Goal: Task Accomplishment & Management: Manage account settings

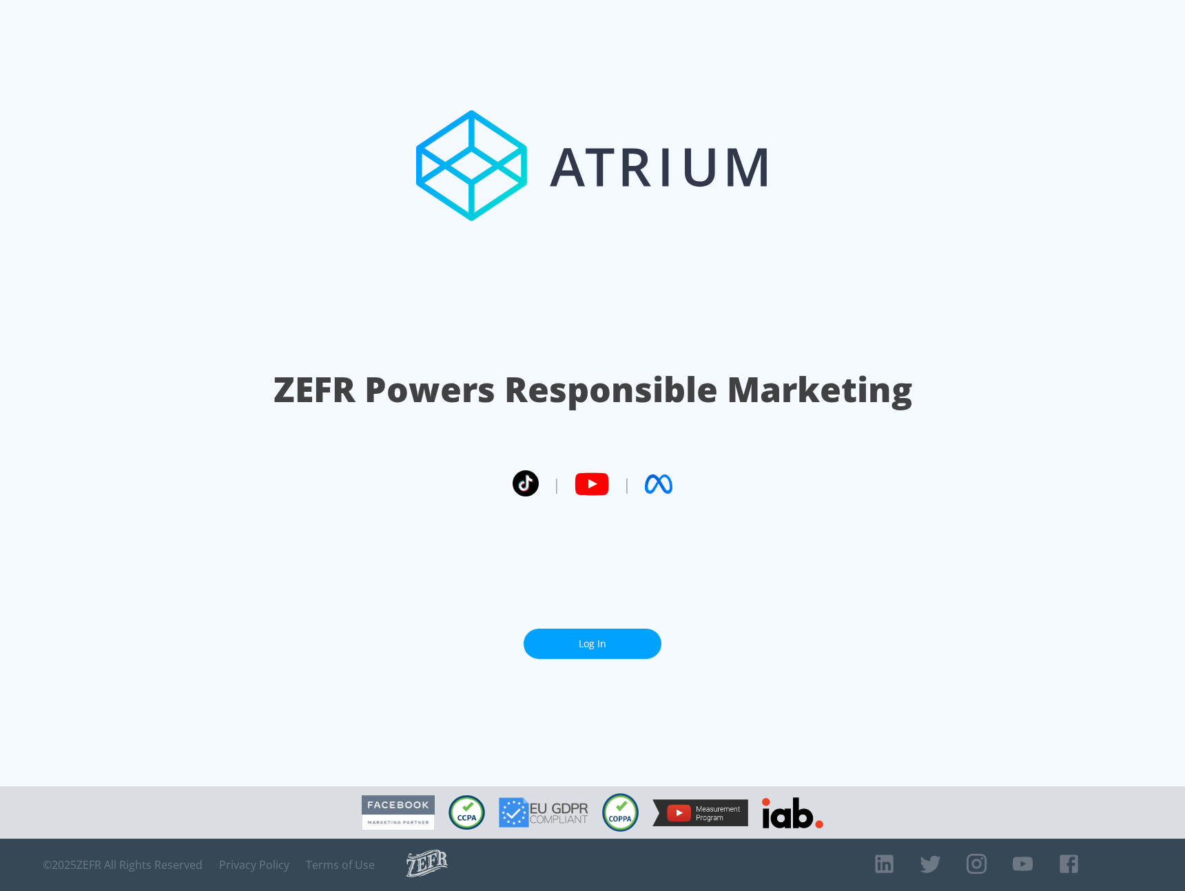
drag, startPoint x: 672, startPoint y: 643, endPoint x: 627, endPoint y: 648, distance: 45.0
click at [665, 645] on section "ZEFR Powers Responsible Marketing | | Log In" at bounding box center [592, 393] width 1185 height 787
click at [627, 648] on link "Log In" at bounding box center [592, 644] width 138 height 31
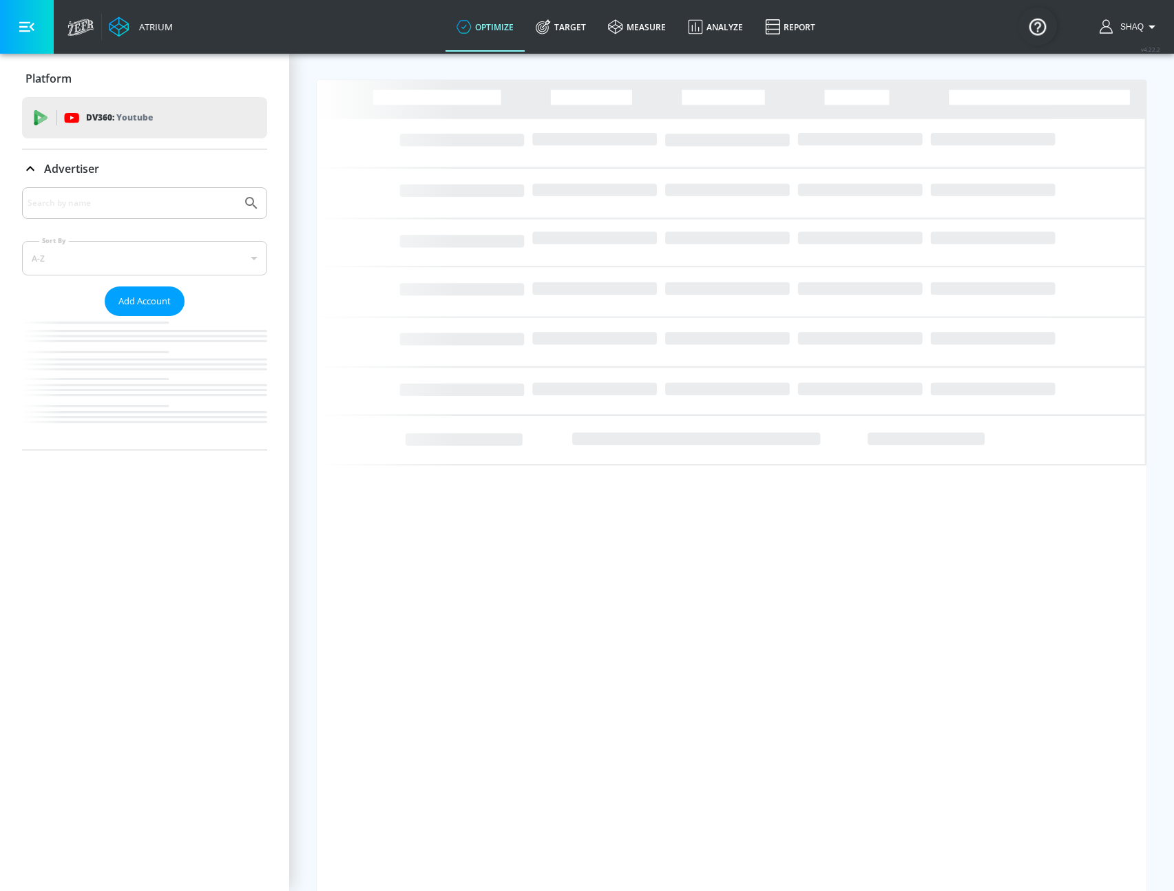
click at [180, 205] on input "Search by name" at bounding box center [132, 203] width 209 height 18
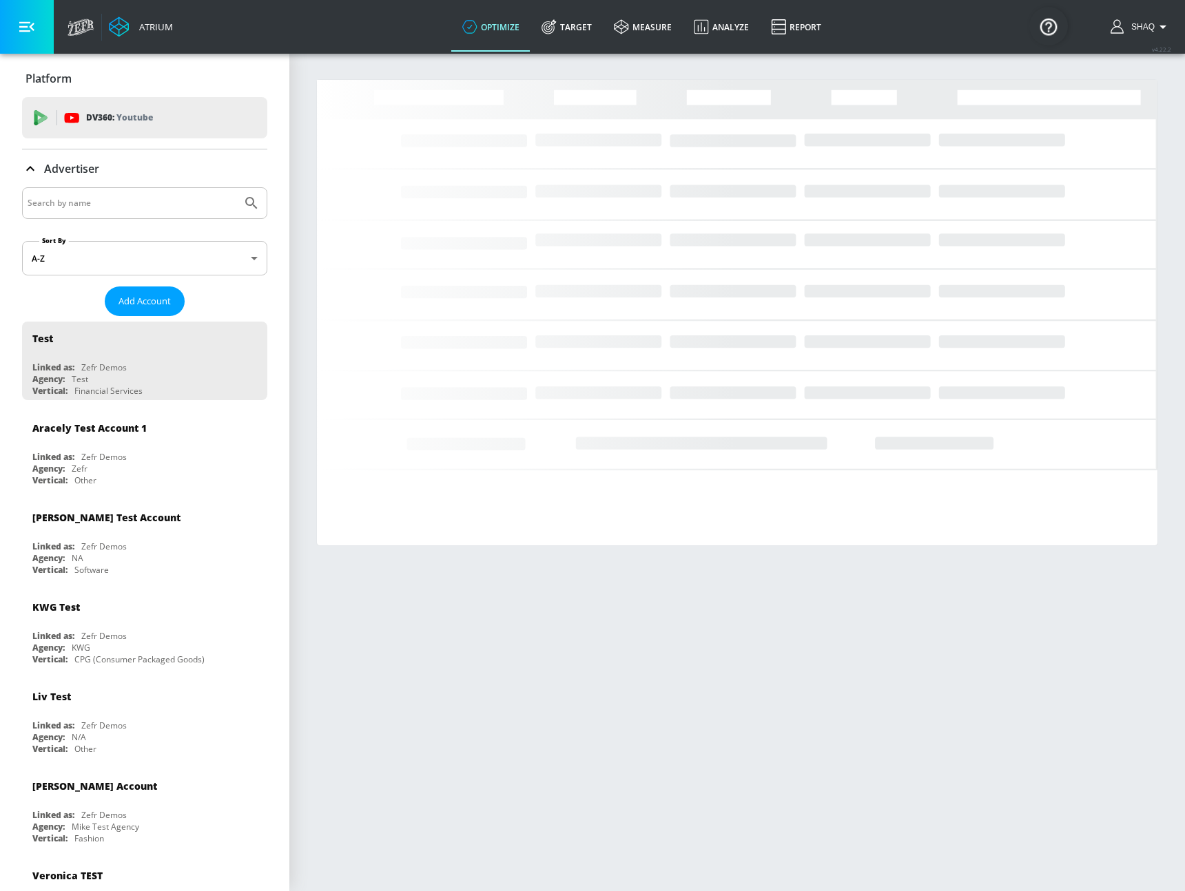
click at [180, 205] on input "Search by name" at bounding box center [132, 203] width 209 height 18
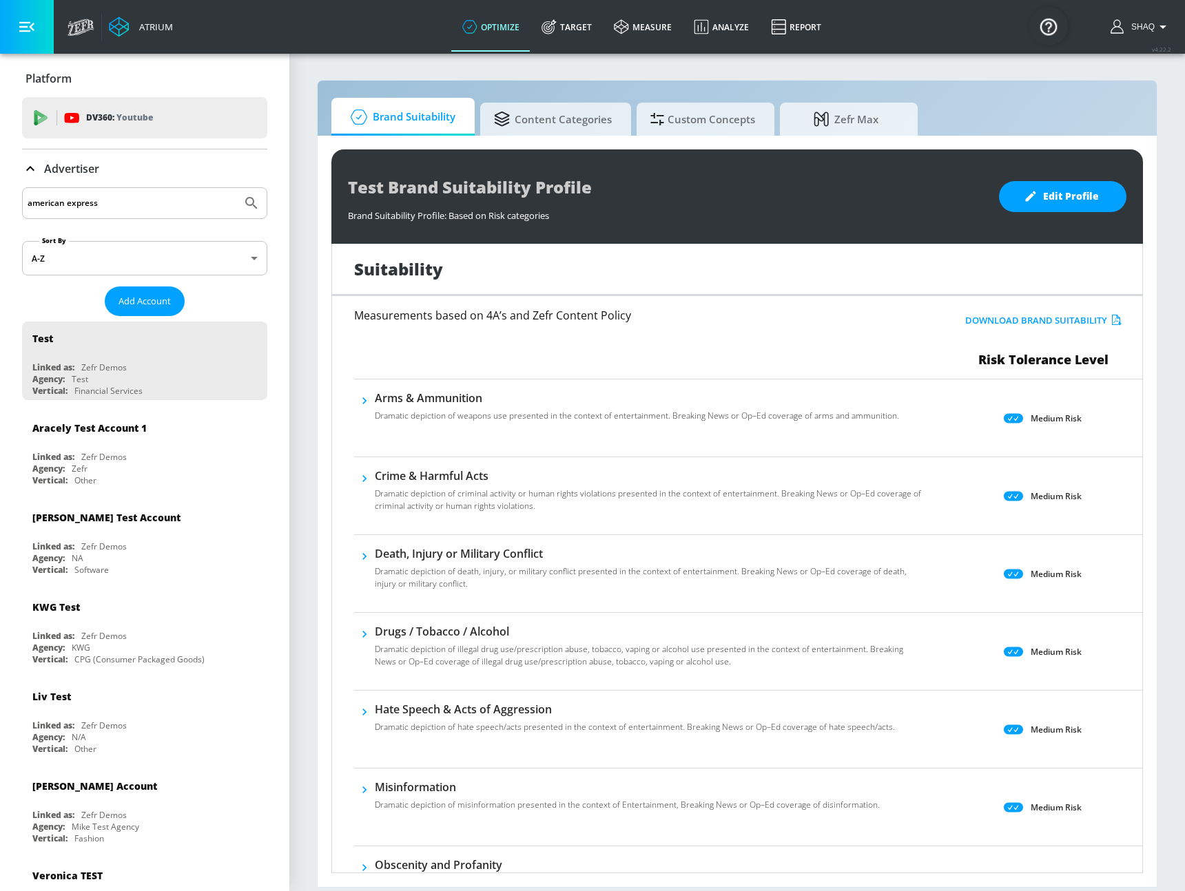
type input "american express"
click at [236, 188] on button "Submit Search" at bounding box center [251, 203] width 30 height 30
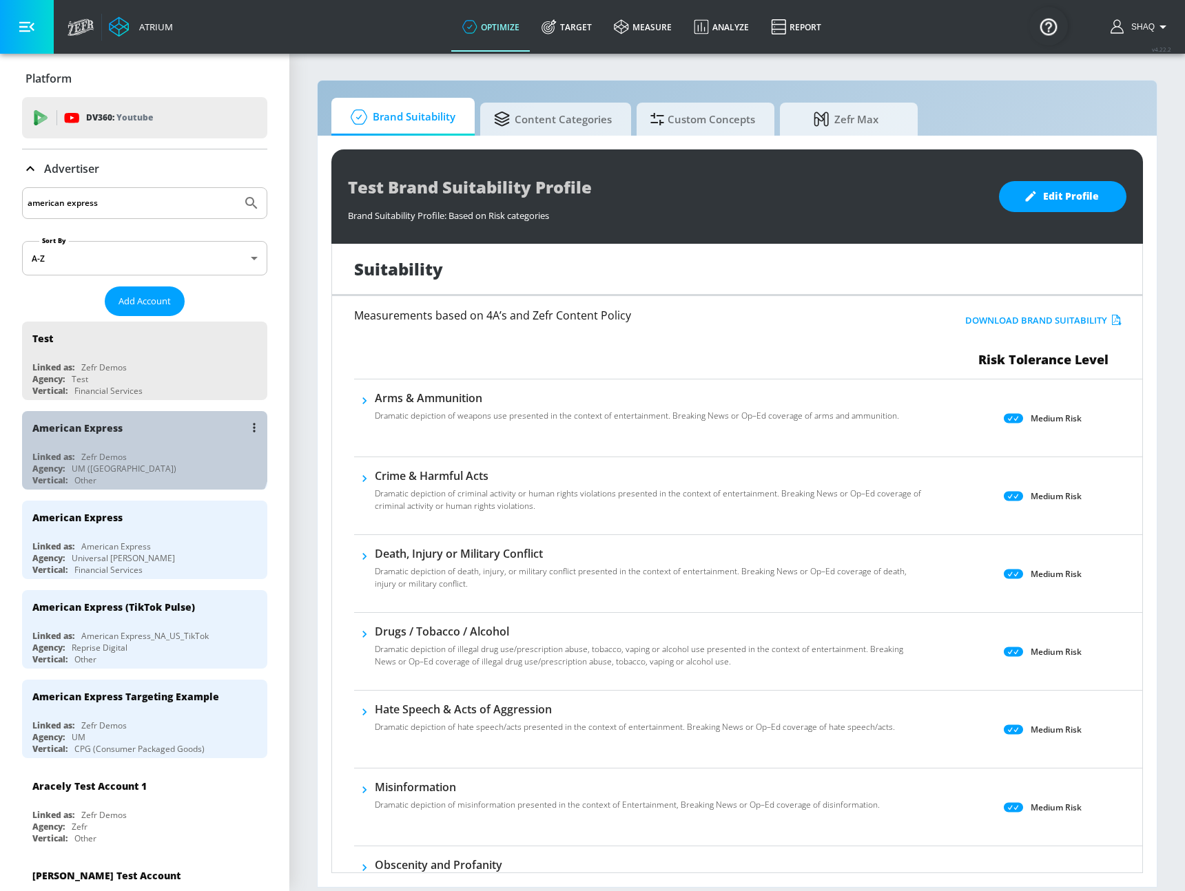
click at [143, 444] on div "American Express" at bounding box center [147, 427] width 231 height 33
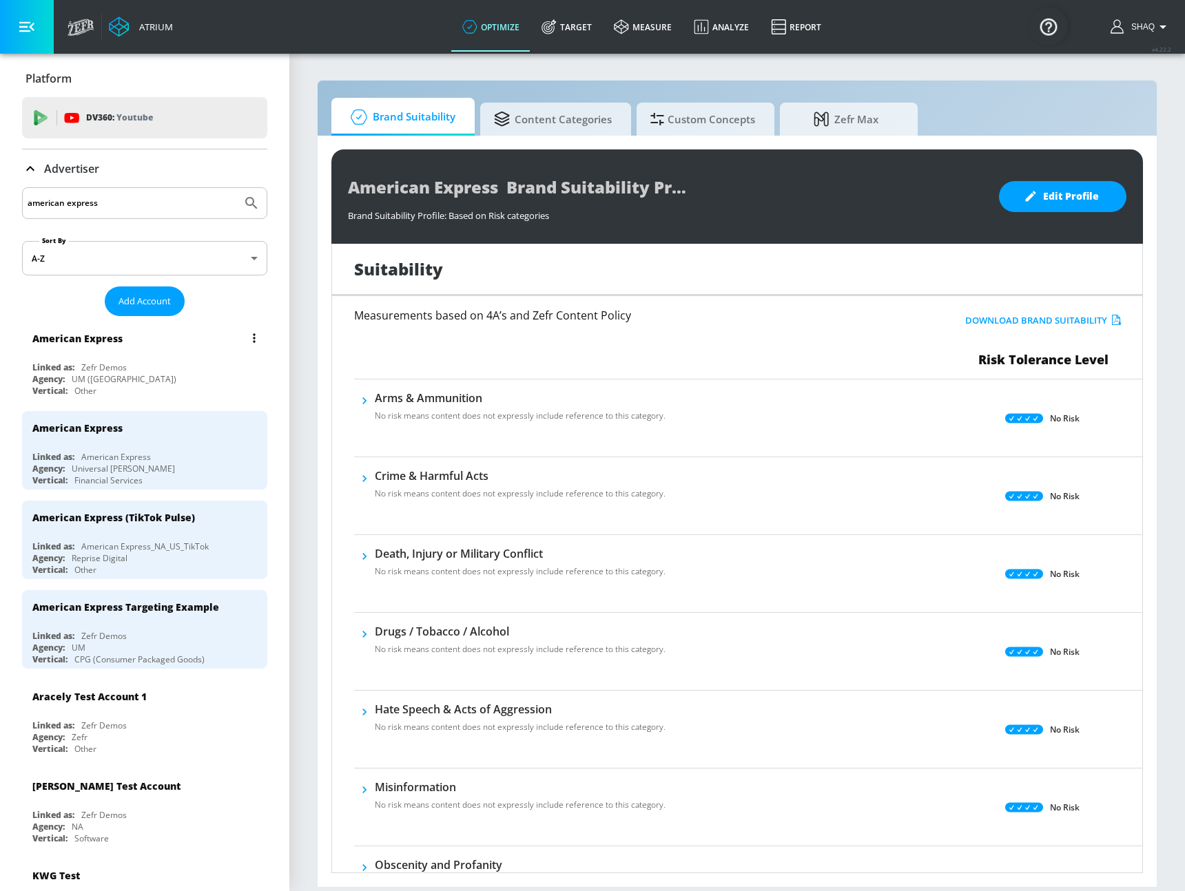
click at [245, 336] on button "list of Advertiser" at bounding box center [253, 338] width 19 height 19
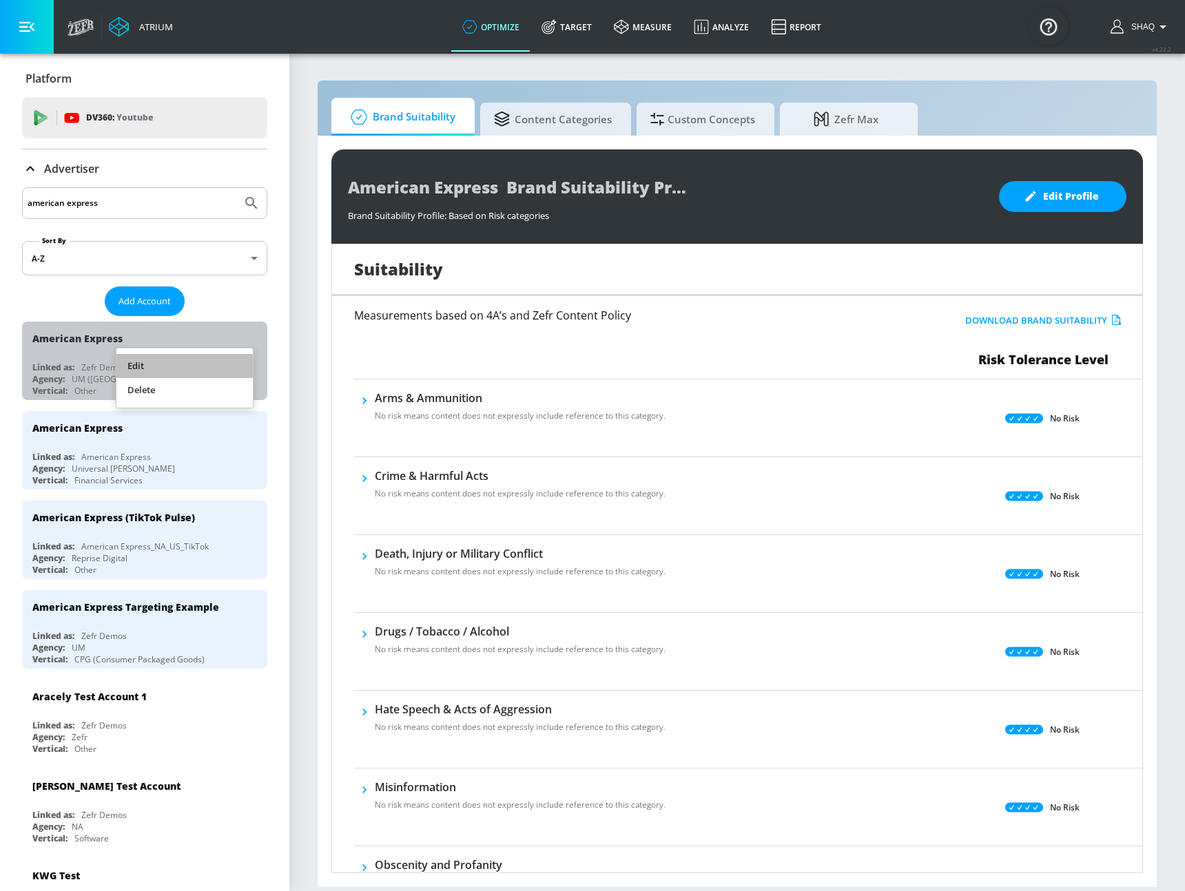
click at [204, 373] on li "Edit" at bounding box center [184, 366] width 136 height 24
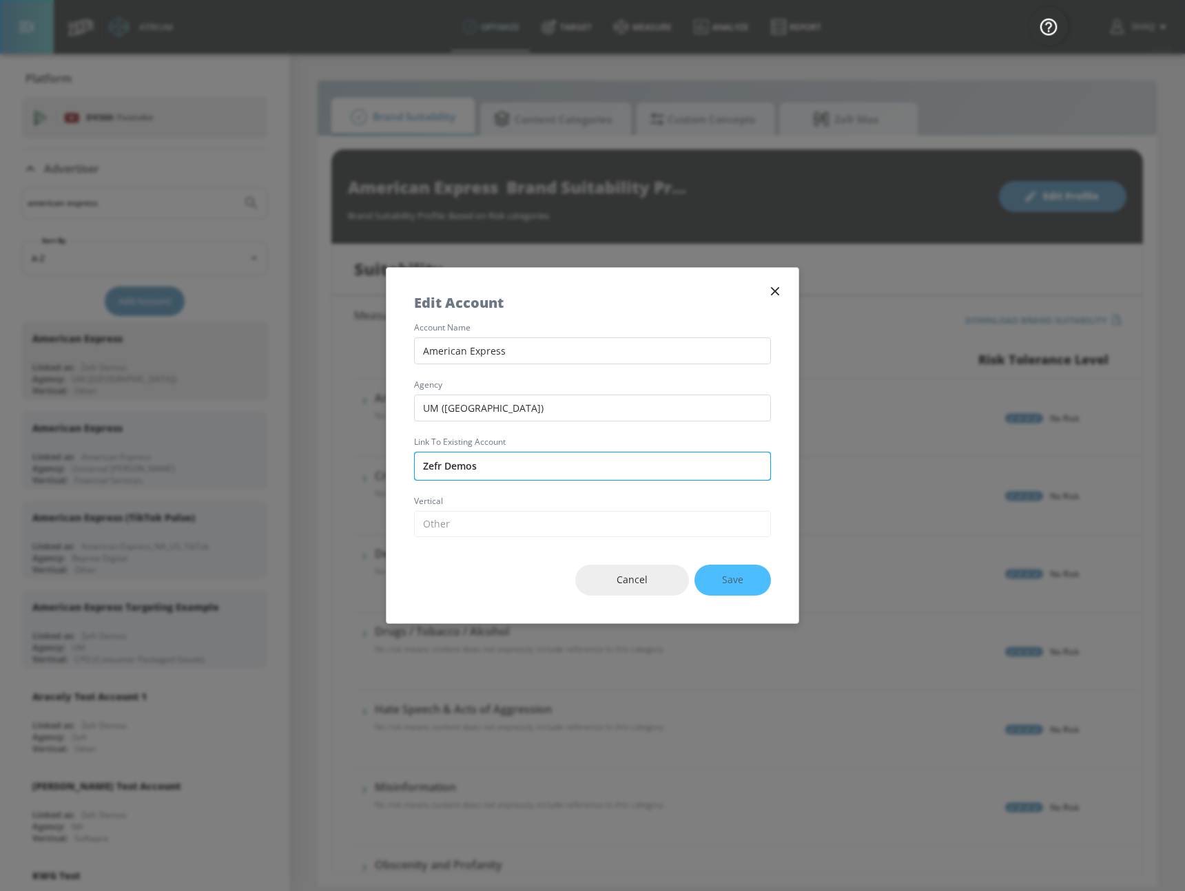
click at [550, 475] on input "Zefr Demos" at bounding box center [592, 466] width 357 height 29
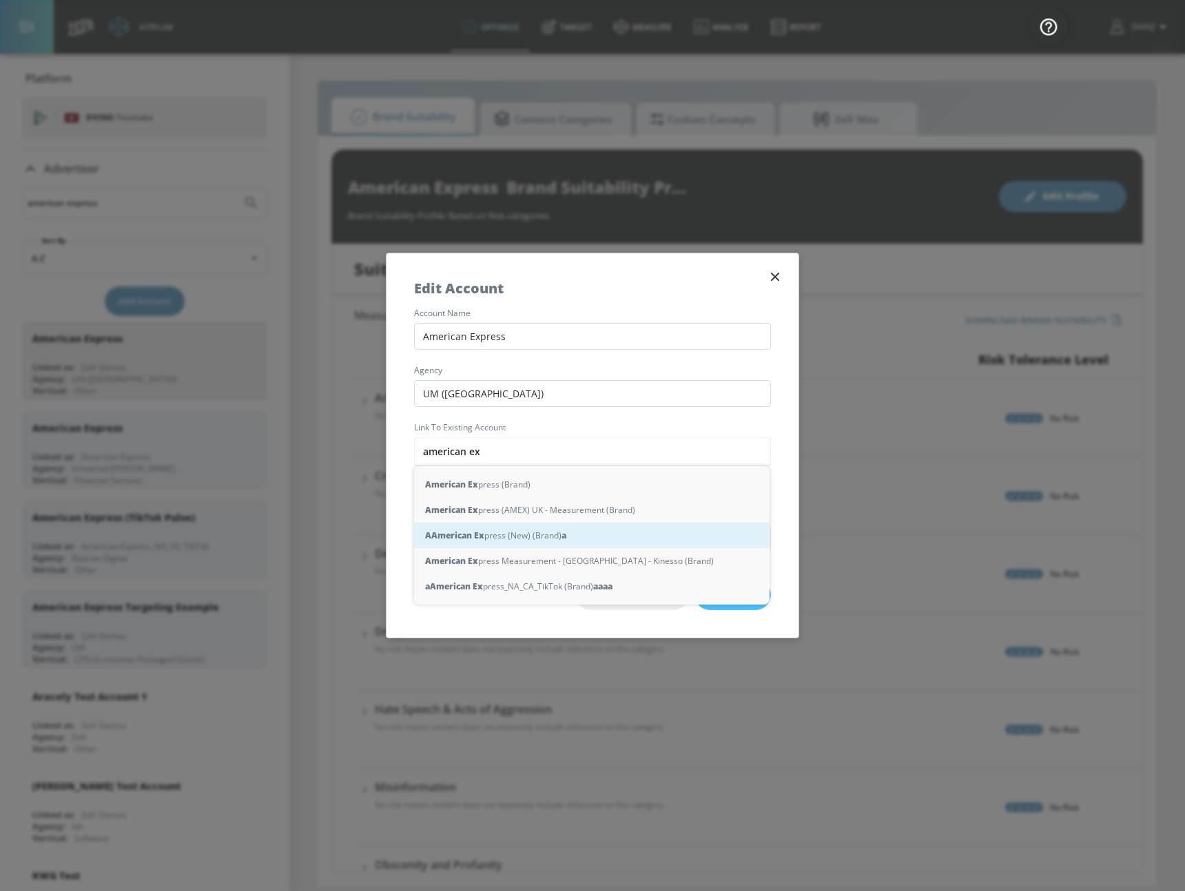
click at [574, 530] on div "A American Ex press (New) (Brand) a" at bounding box center [591, 535] width 355 height 25
type input "American Express (New) (Brand)"
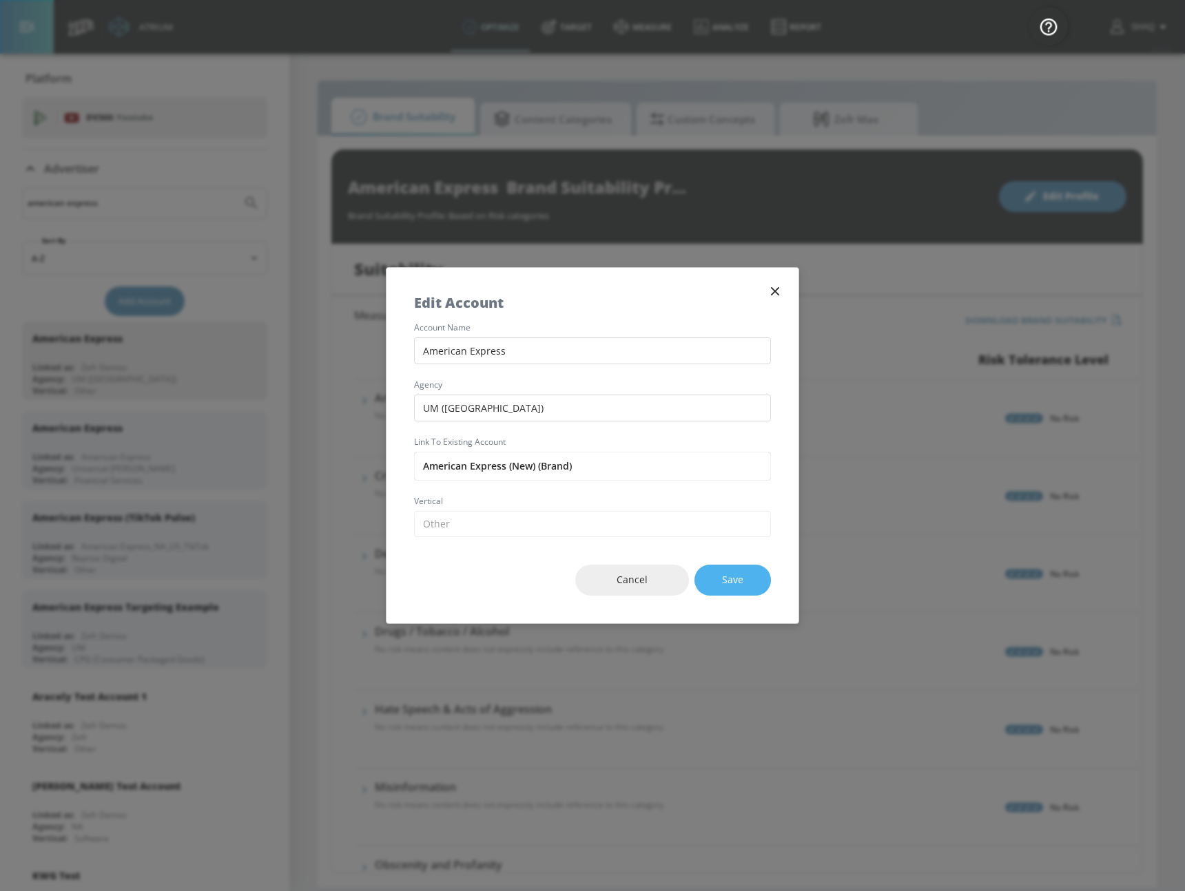
click at [728, 576] on span "Save" at bounding box center [732, 580] width 21 height 17
